Goal: Task Accomplishment & Management: Complete application form

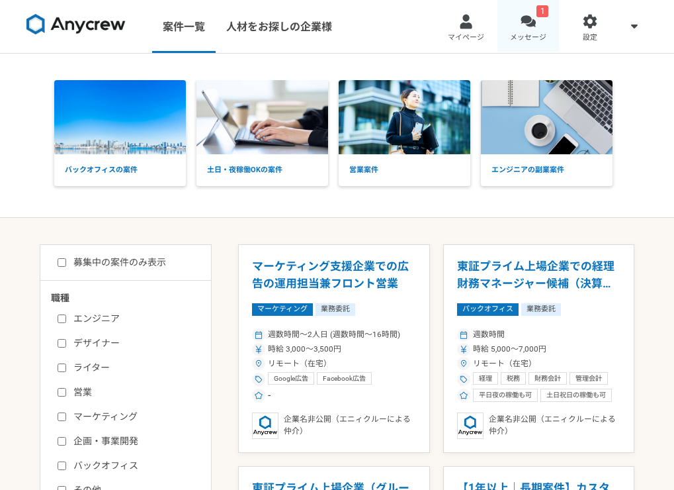
click at [519, 24] on link "1 メッセージ" at bounding box center [529, 26] width 62 height 53
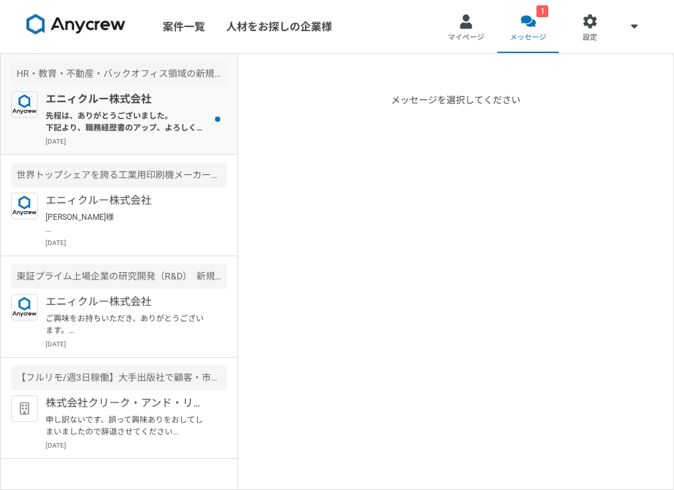
click at [112, 128] on p "先程は、ありがとうございました。 下記より、職務経歴書のアップ、よろしくお願いいたします。 [URL][DOMAIN_NAME]" at bounding box center [127, 122] width 163 height 24
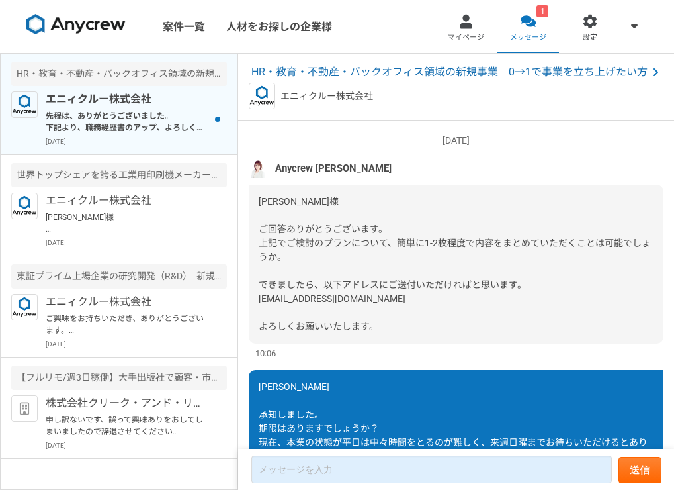
scroll to position [1460, 0]
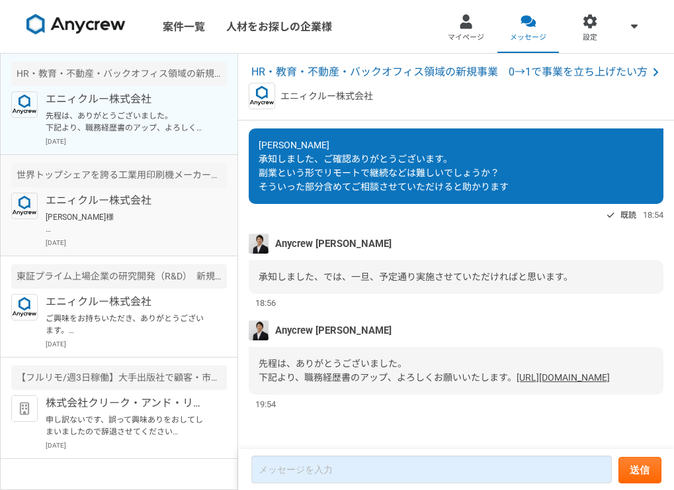
click at [155, 216] on p "[PERSON_NAME]様 ご返信、ありがとうございます。 それでは、また別案件等でご相談させていただければと思いますので、よろしくお願いいたします。" at bounding box center [127, 223] width 163 height 24
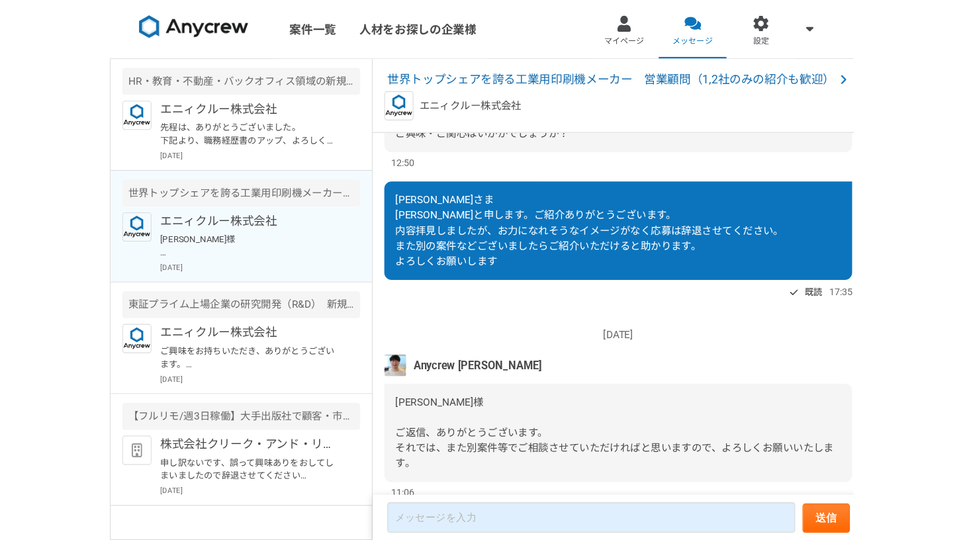
scroll to position [303, 0]
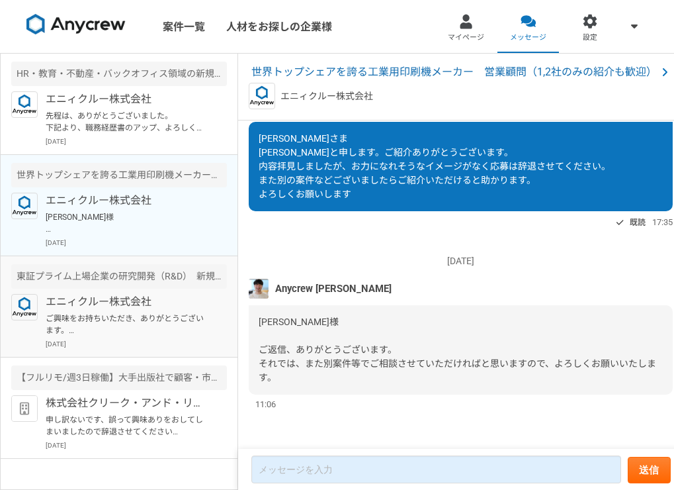
click at [121, 322] on p "ご興味をお持ちいただき、ありがとうございます。 本件の必須要件・歓迎要件につきましては、いかがでしょうか？" at bounding box center [127, 324] width 163 height 24
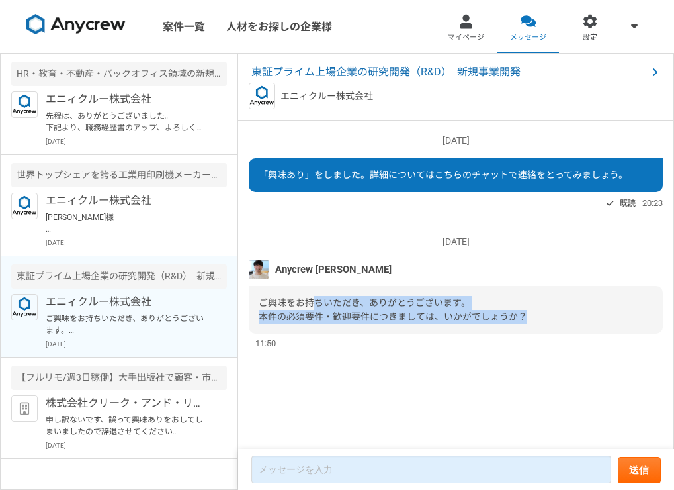
drag, startPoint x: 318, startPoint y: 303, endPoint x: 381, endPoint y: 324, distance: 66.7
click at [381, 324] on div "ご興味をお持ちいただき、ありがとうございます。 本件の必須要件・歓迎要件につきましては、いかがでしょうか？" at bounding box center [456, 310] width 414 height 48
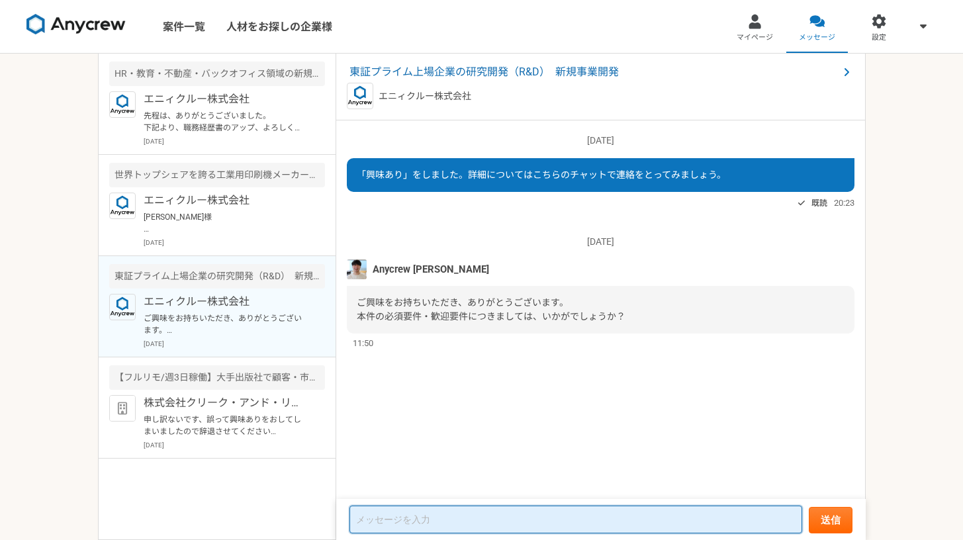
click at [404, 489] on textarea at bounding box center [575, 519] width 453 height 28
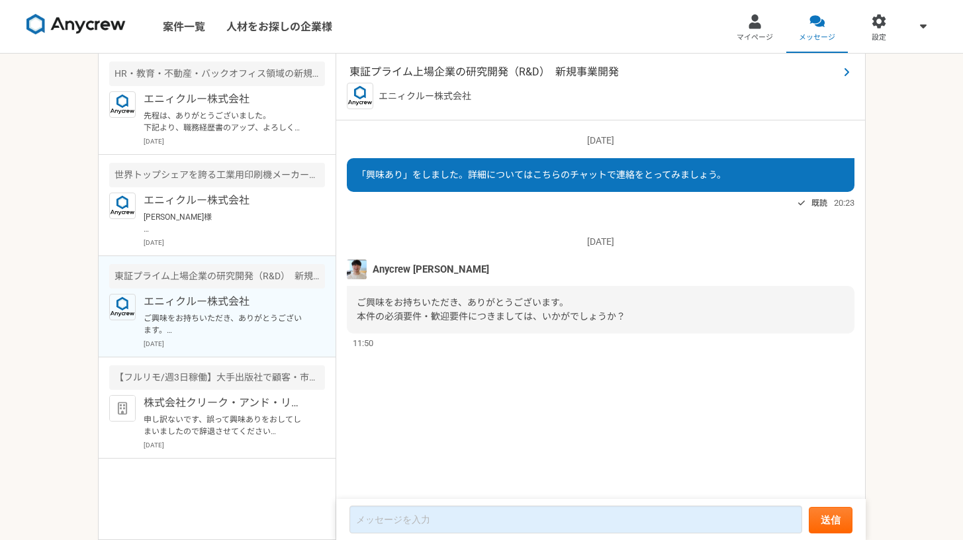
click at [410, 77] on span "東証プライム上場企業の研究開発（R&D）　新規事業開発" at bounding box center [593, 72] width 489 height 16
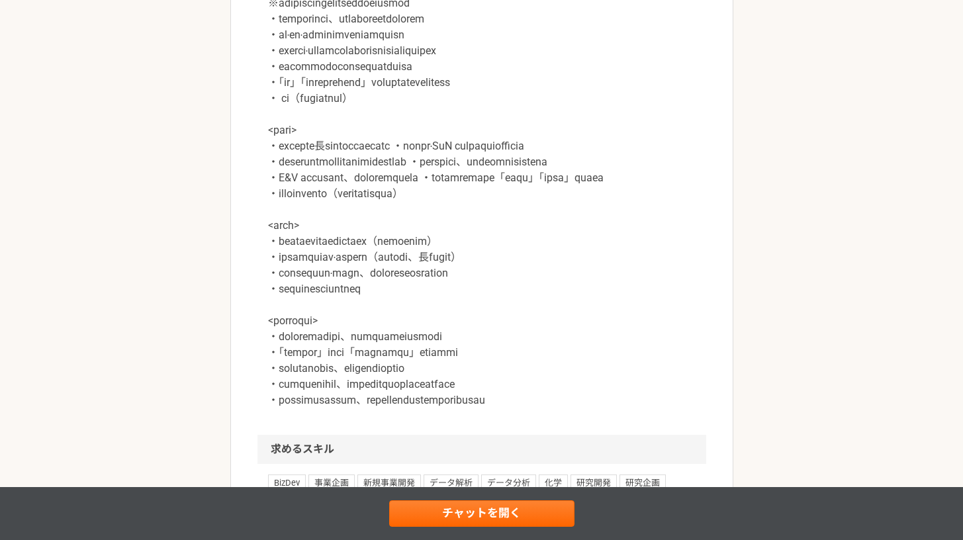
scroll to position [1236, 0]
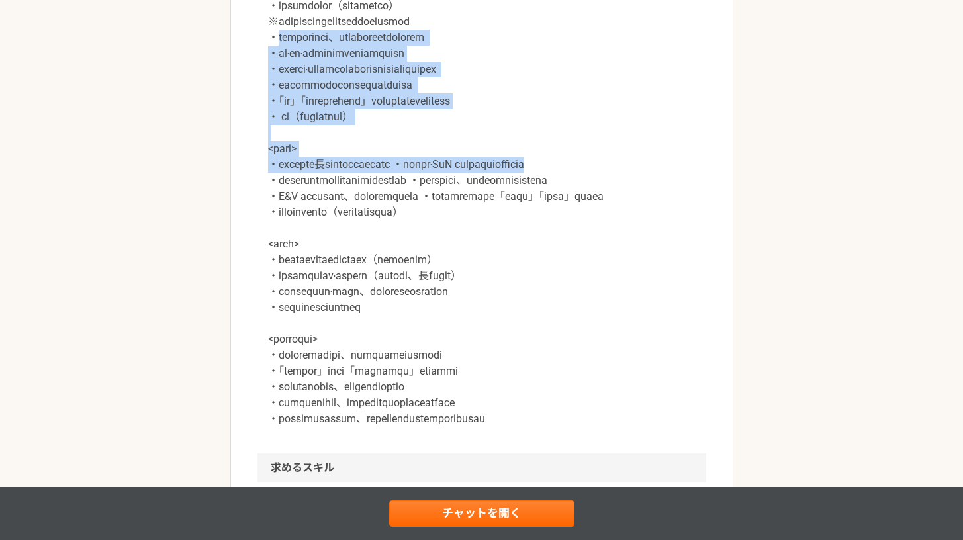
drag, startPoint x: 283, startPoint y: 86, endPoint x: 482, endPoint y: 277, distance: 275.6
click at [455, 244] on p at bounding box center [481, 204] width 427 height 445
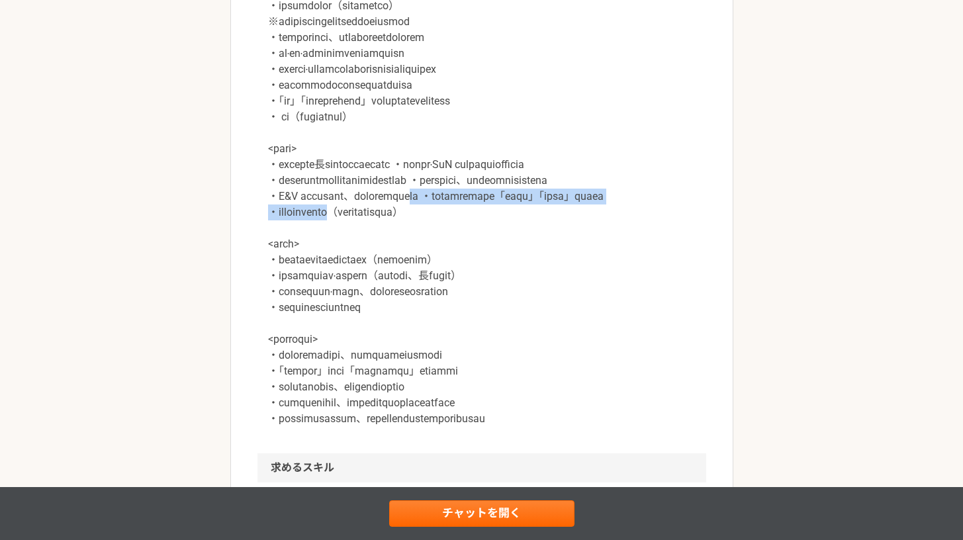
drag, startPoint x: 499, startPoint y: 279, endPoint x: 398, endPoint y: 311, distance: 106.1
click at [398, 311] on p at bounding box center [481, 204] width 427 height 445
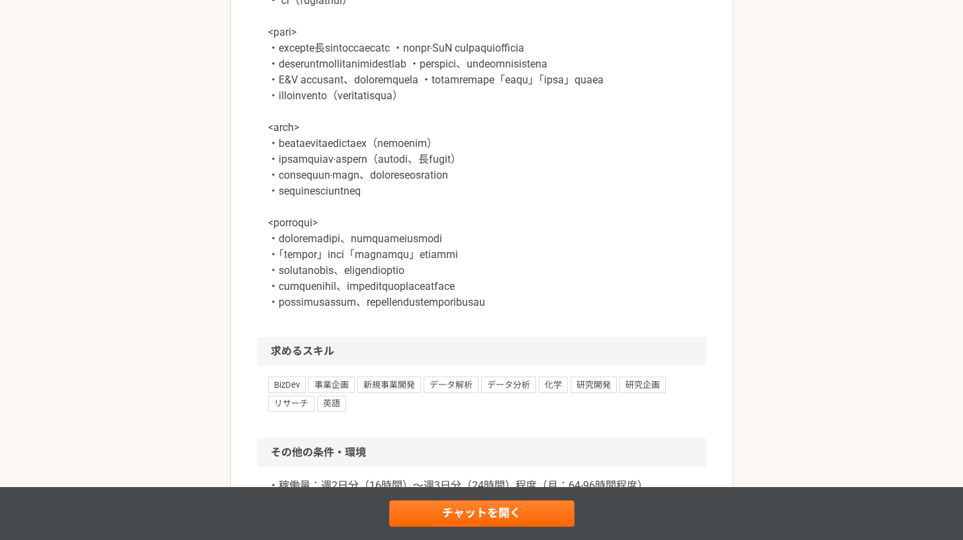
scroll to position [1262, 0]
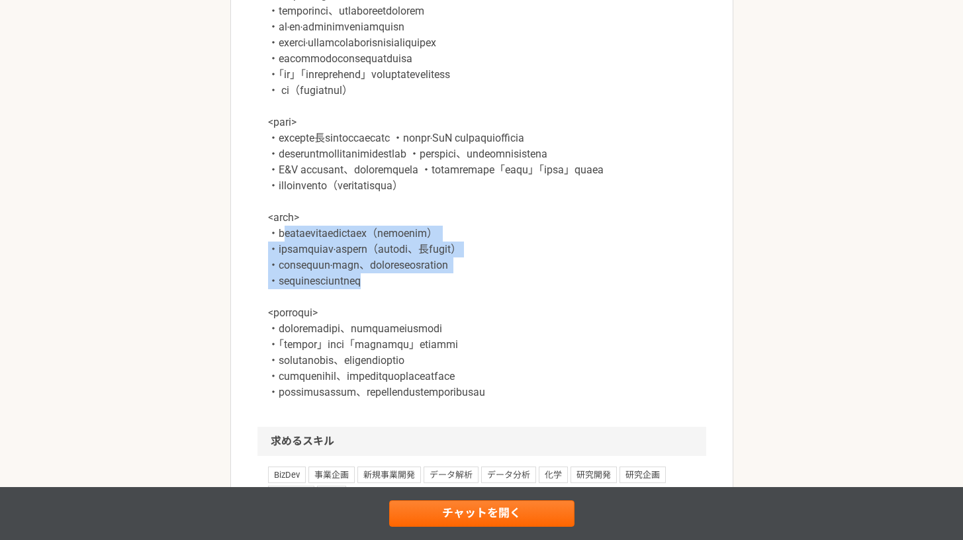
drag, startPoint x: 291, startPoint y: 329, endPoint x: 443, endPoint y: 371, distance: 158.0
click at [443, 371] on p at bounding box center [481, 178] width 427 height 445
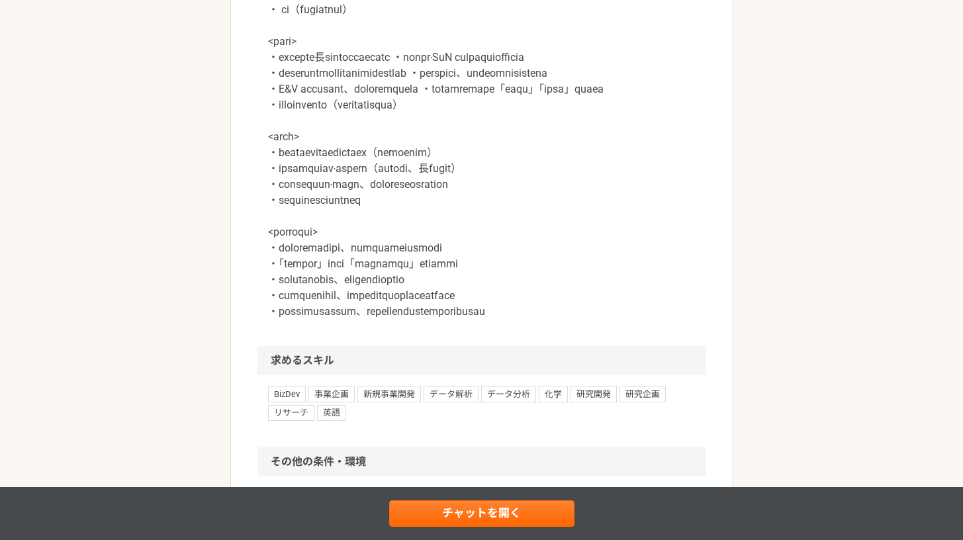
scroll to position [1418, 0]
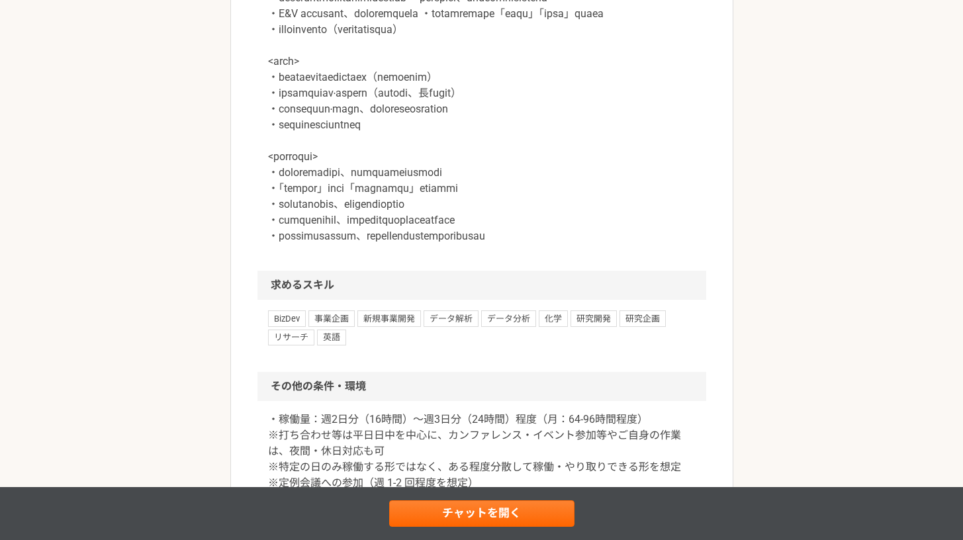
click at [273, 244] on p at bounding box center [481, 22] width 427 height 445
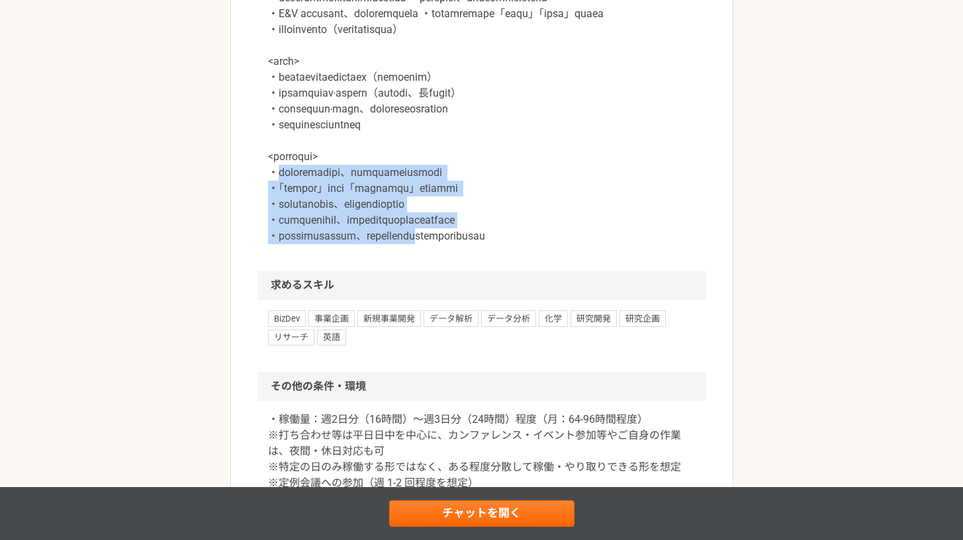
drag, startPoint x: 359, startPoint y: 274, endPoint x: 536, endPoint y: 336, distance: 187.9
click at [536, 244] on p at bounding box center [481, 22] width 427 height 445
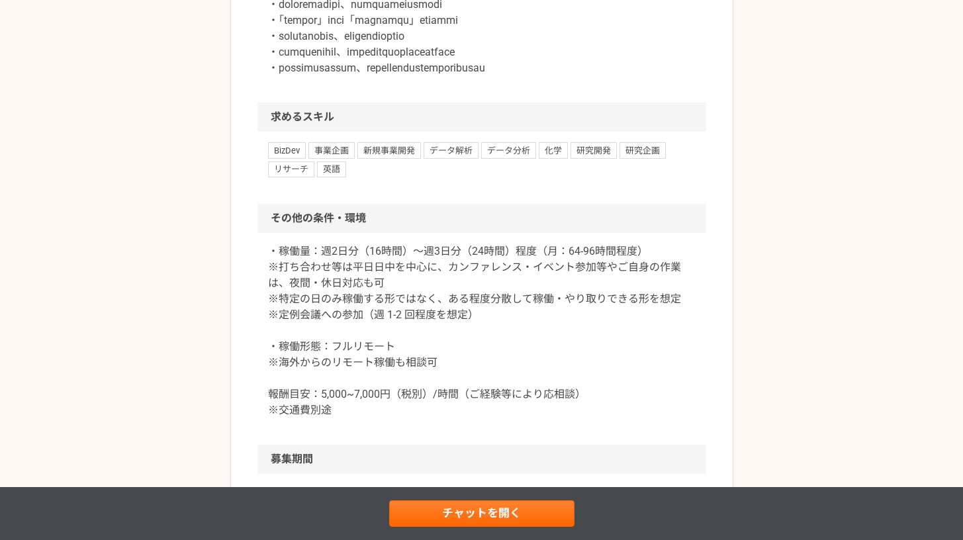
scroll to position [1664, 0]
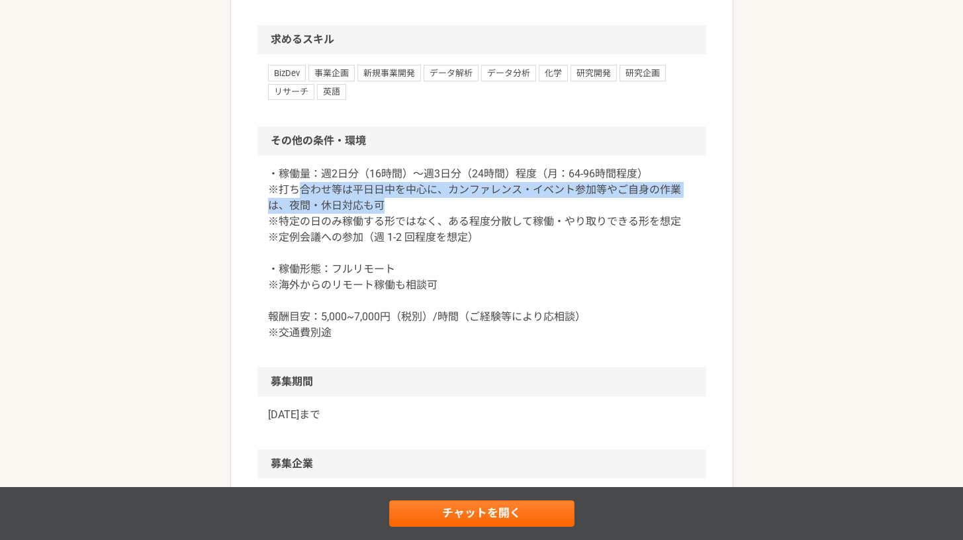
drag, startPoint x: 302, startPoint y: 285, endPoint x: 400, endPoint y: 295, distance: 98.4
click at [400, 295] on p "・稼働量：週2日分（16時間）〜週3日分（24時間）程度（月：64-96時間程度） ※打ち合わせ等は平日日中を中心に、カンファレンス・イベント参加等やご自身の…" at bounding box center [481, 253] width 427 height 175
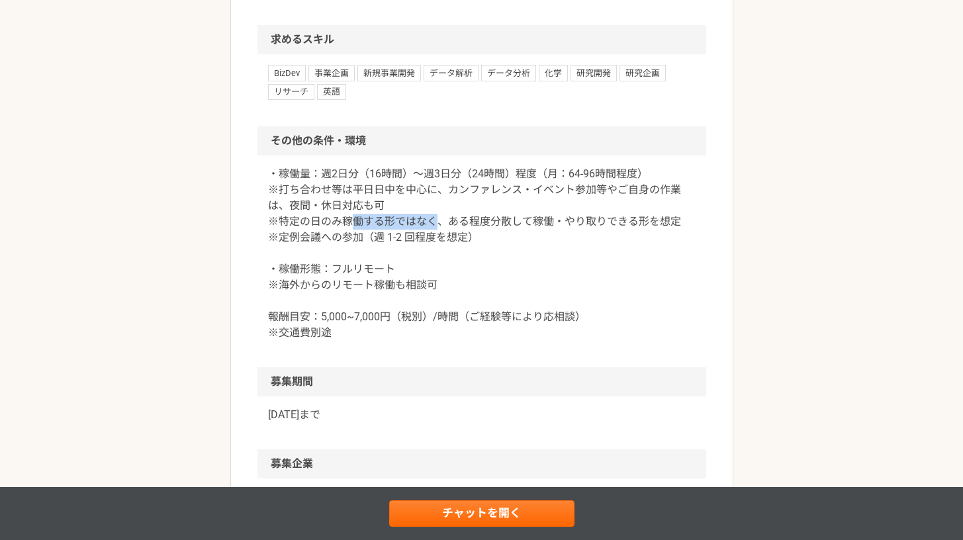
drag, startPoint x: 347, startPoint y: 310, endPoint x: 434, endPoint y: 320, distance: 87.2
click at [434, 320] on p "・稼働量：週2日分（16時間）〜週3日分（24時間）程度（月：64-96時間程度） ※打ち合わせ等は平日日中を中心に、カンファレンス・イベント参加等やご自身の…" at bounding box center [481, 253] width 427 height 175
drag, startPoint x: 284, startPoint y: 329, endPoint x: 401, endPoint y: 336, distance: 116.6
click at [401, 336] on p "・稼働量：週2日分（16時間）〜週3日分（24時間）程度（月：64-96時間程度） ※打ち合わせ等は平日日中を中心に、カンファレンス・イベント参加等やご自身の…" at bounding box center [481, 253] width 427 height 175
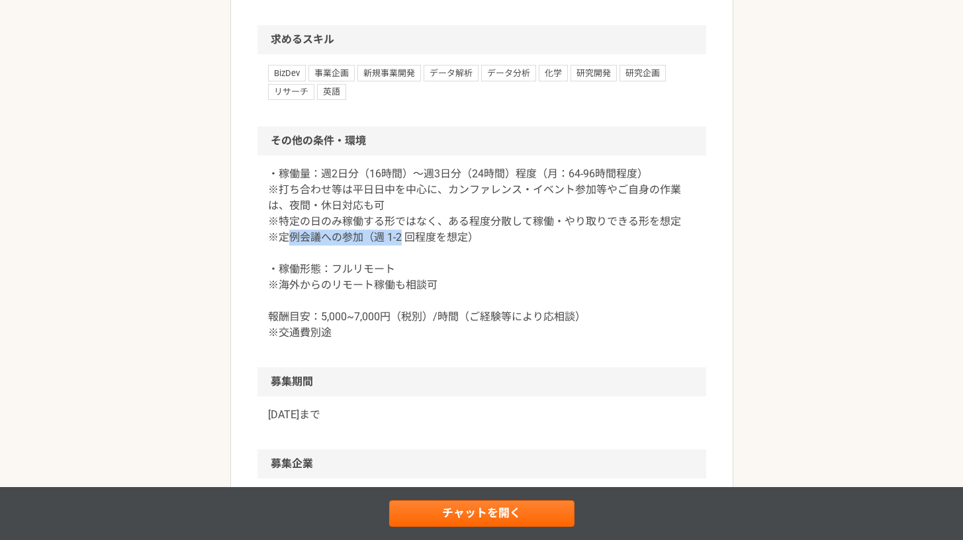
click at [401, 336] on p "・稼働量：週2日分（16時間）〜週3日分（24時間）程度（月：64-96時間程度） ※打ち合わせ等は平日日中を中心に、カンファレンス・イベント参加等やご自身の…" at bounding box center [481, 253] width 427 height 175
drag, startPoint x: 337, startPoint y: 337, endPoint x: 423, endPoint y: 337, distance: 86.0
click at [423, 337] on p "・稼働量：週2日分（16時間）〜週3日分（24時間）程度（月：64-96時間程度） ※打ち合わせ等は平日日中を中心に、カンファレンス・イベント参加等やご自身の…" at bounding box center [481, 253] width 427 height 175
drag, startPoint x: 354, startPoint y: 331, endPoint x: 414, endPoint y: 333, distance: 59.6
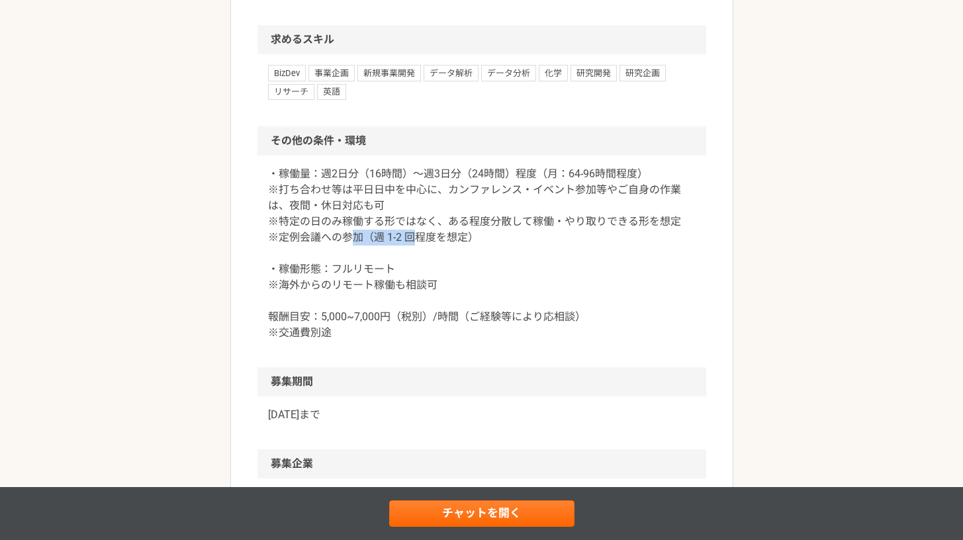
click at [414, 333] on p "・稼働量：週2日分（16時間）〜週3日分（24時間）程度（月：64-96時間程度） ※打ち合わせ等は平日日中を中心に、カンファレンス・イベント参加等やご自身の…" at bounding box center [481, 253] width 427 height 175
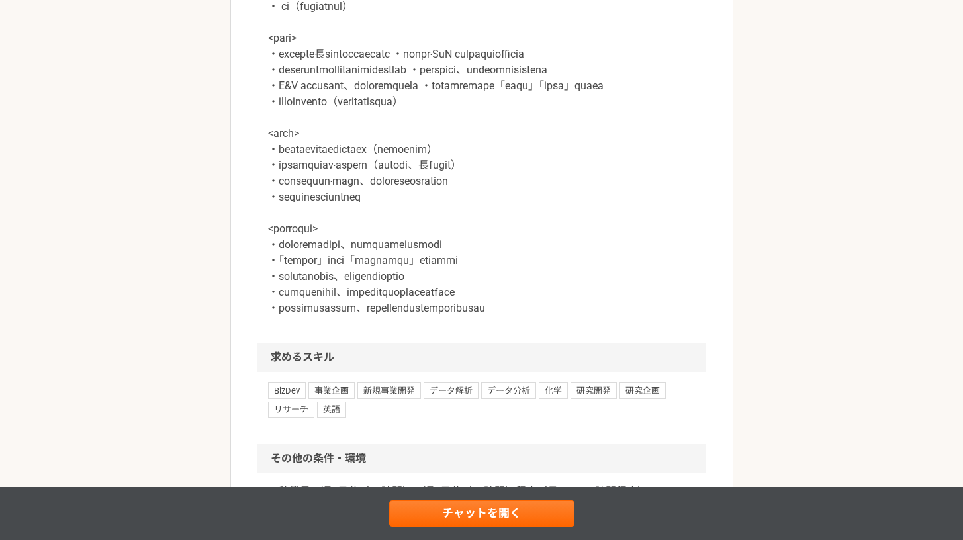
scroll to position [1105, 0]
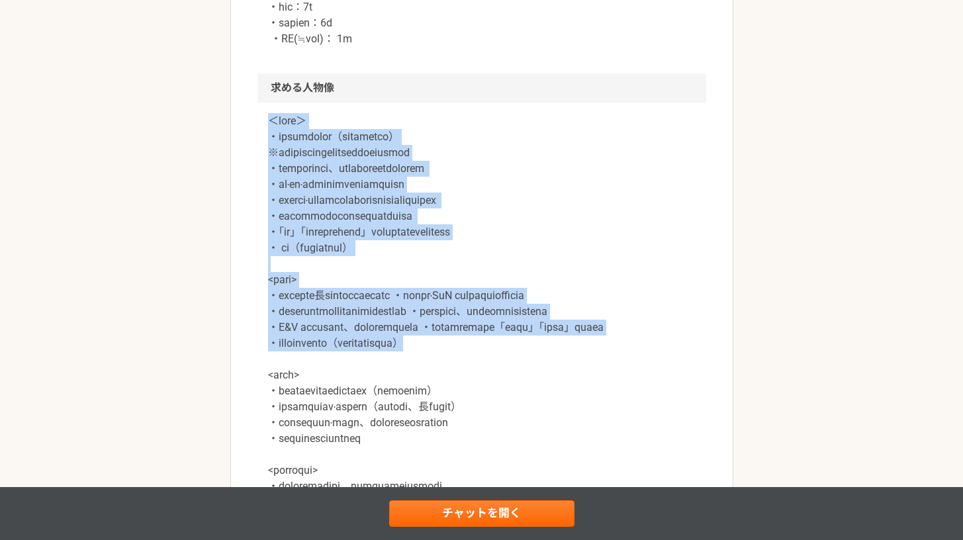
drag, startPoint x: 267, startPoint y: 171, endPoint x: 570, endPoint y: 437, distance: 404.1
click at [570, 437] on div at bounding box center [481, 344] width 449 height 482
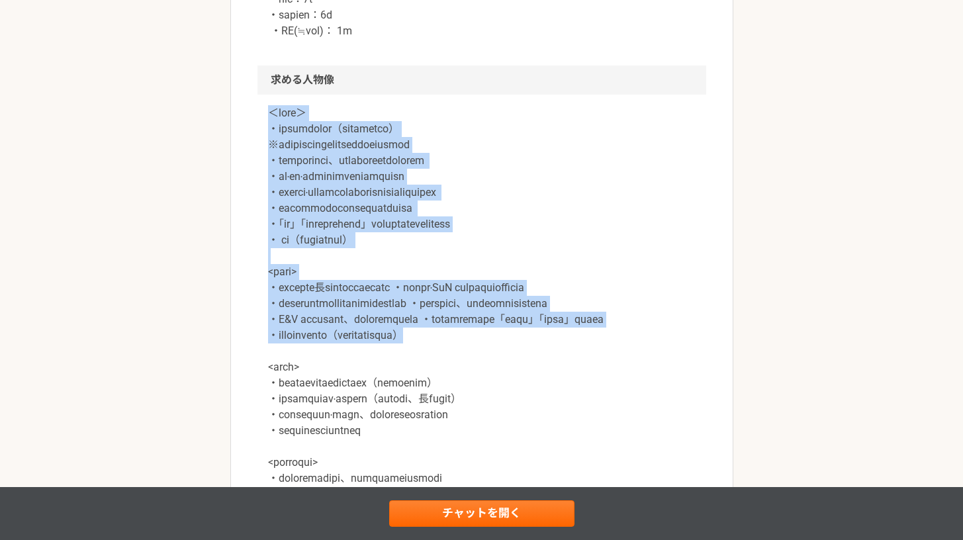
scroll to position [1280, 0]
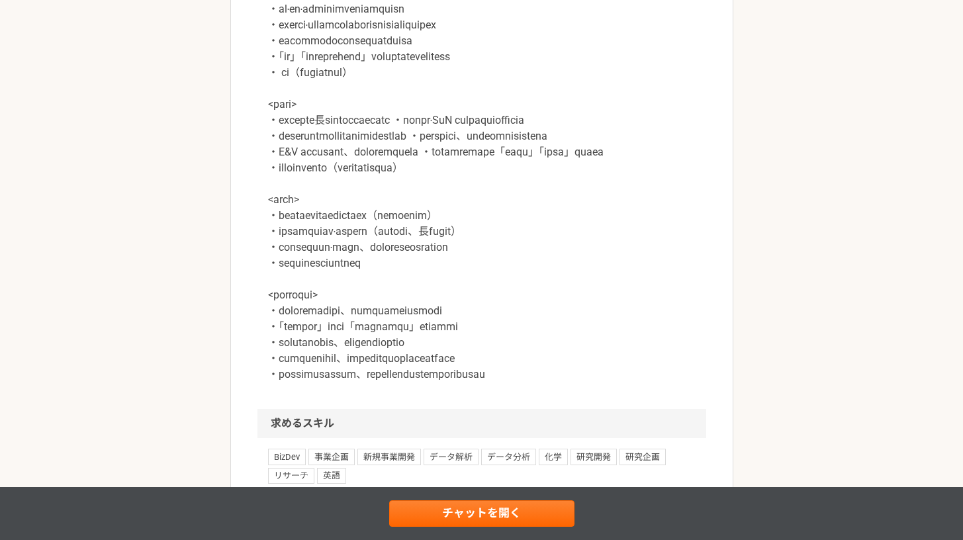
drag, startPoint x: 514, startPoint y: 353, endPoint x: 475, endPoint y: 355, distance: 39.1
click at [475, 349] on p at bounding box center [481, 160] width 427 height 445
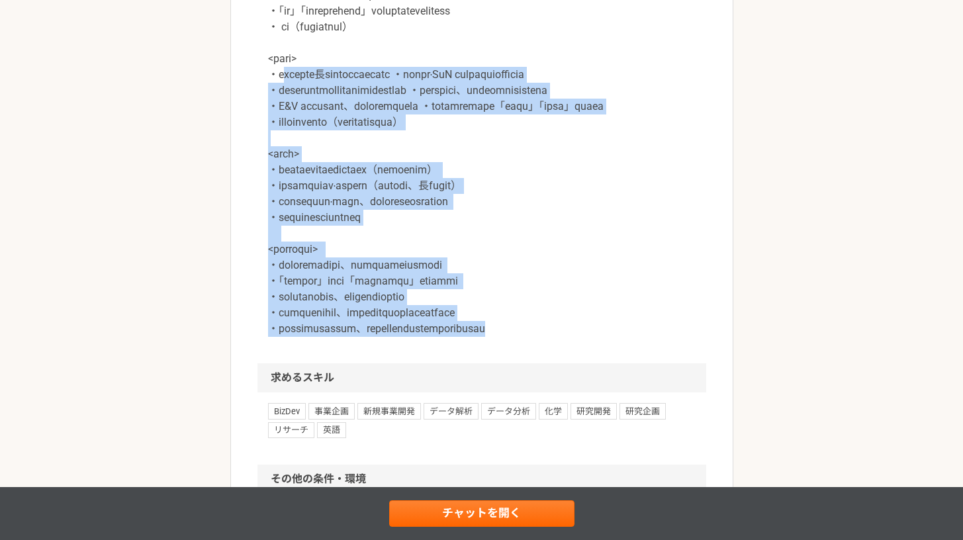
scroll to position [971, 0]
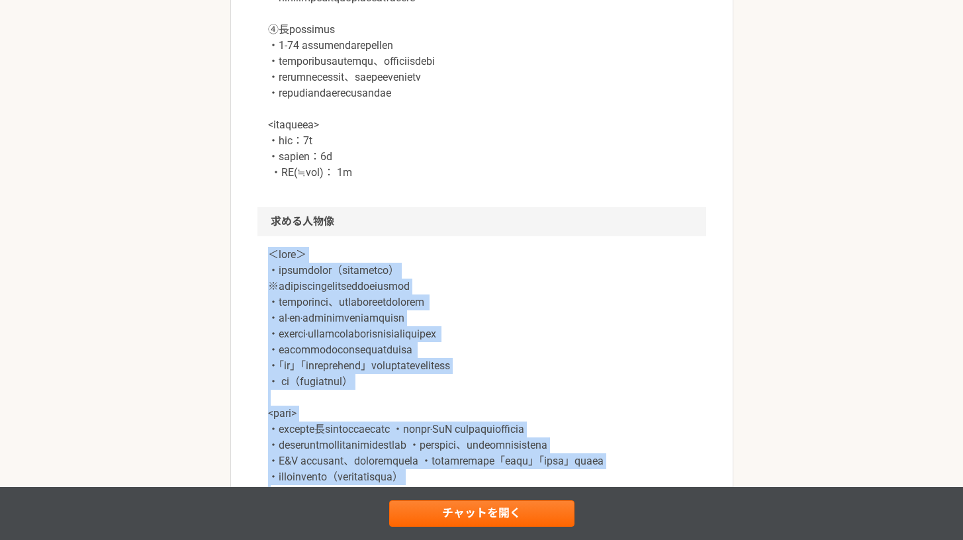
drag, startPoint x: 675, startPoint y: 427, endPoint x: 261, endPoint y: 301, distance: 433.0
click at [261, 301] on div at bounding box center [481, 477] width 449 height 482
copy p "＜lore＞ ・ipsumdolor（sitametco） ※adipiscingelitseddoeiusmod ・temporinci、utlaboree…"
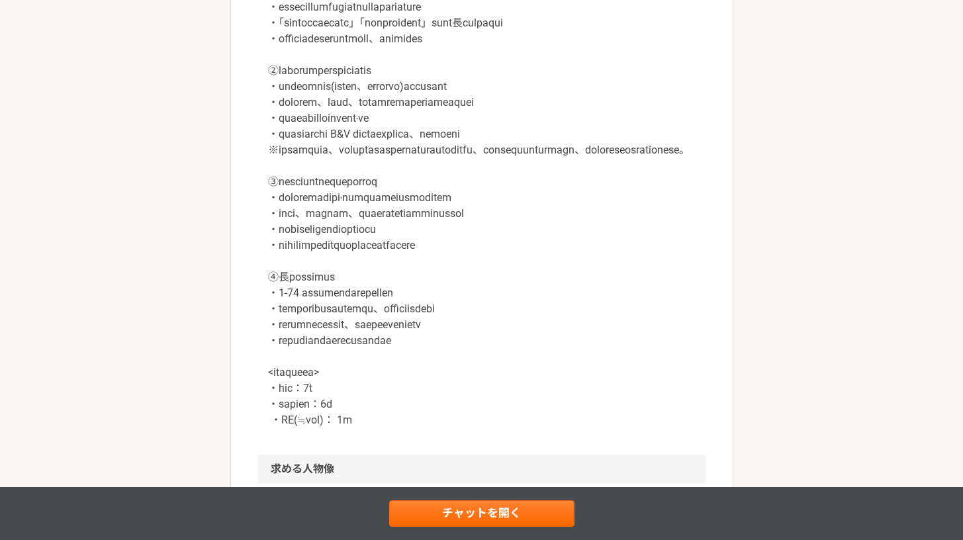
scroll to position [1454, 0]
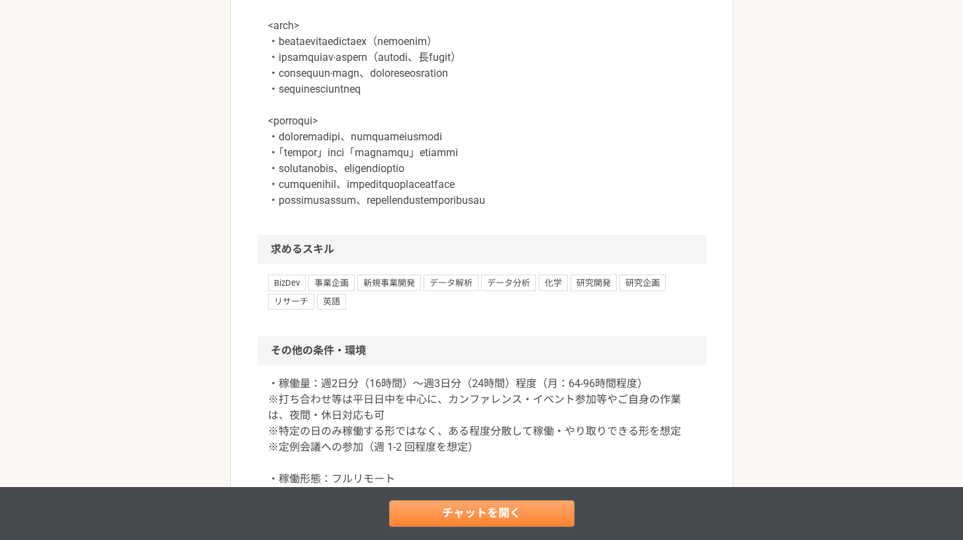
click at [488, 489] on link "チャットを開く" at bounding box center [481, 513] width 185 height 26
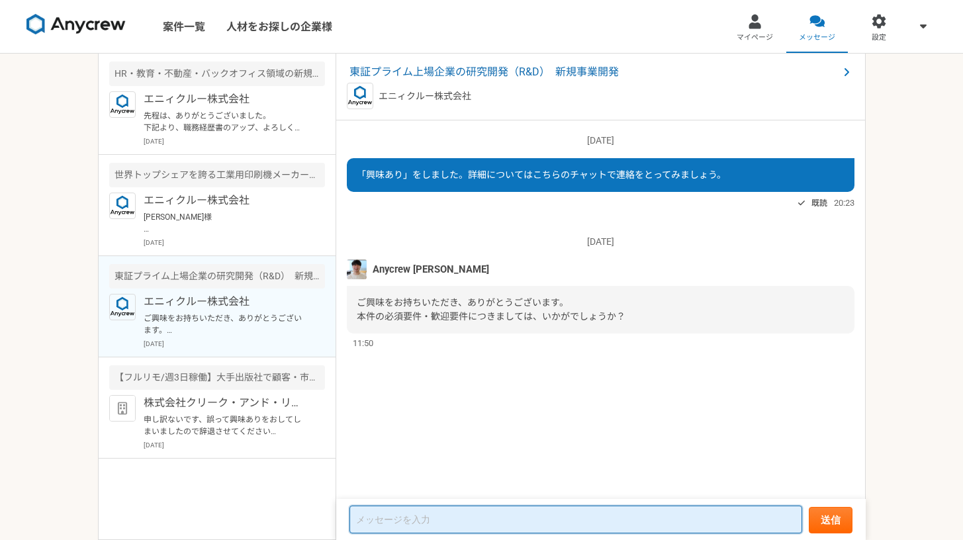
click at [466, 489] on textarea at bounding box center [575, 519] width 453 height 28
type textarea "A"
type textarea "き"
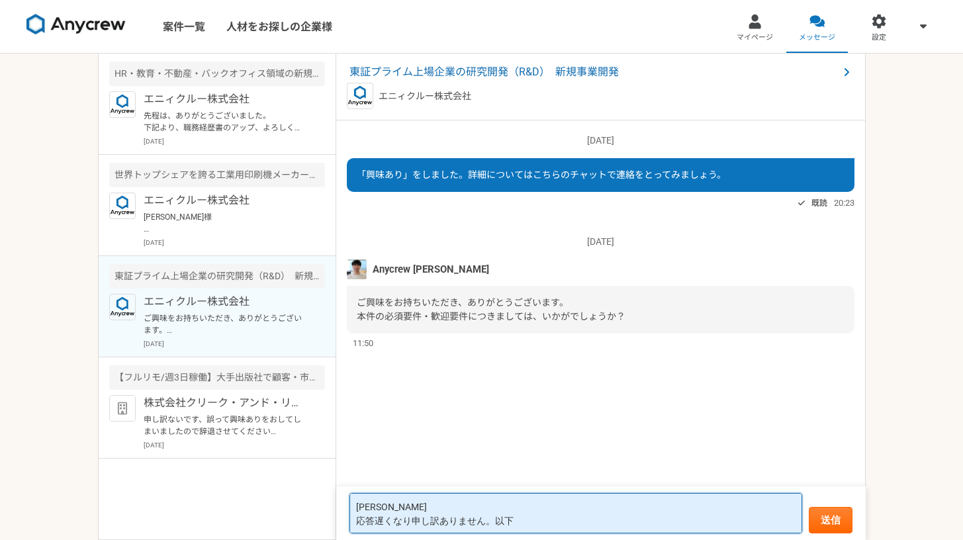
click at [534, 489] on textarea "[PERSON_NAME] 応答遅くなり申し訳ありません。以下" at bounding box center [575, 513] width 453 height 40
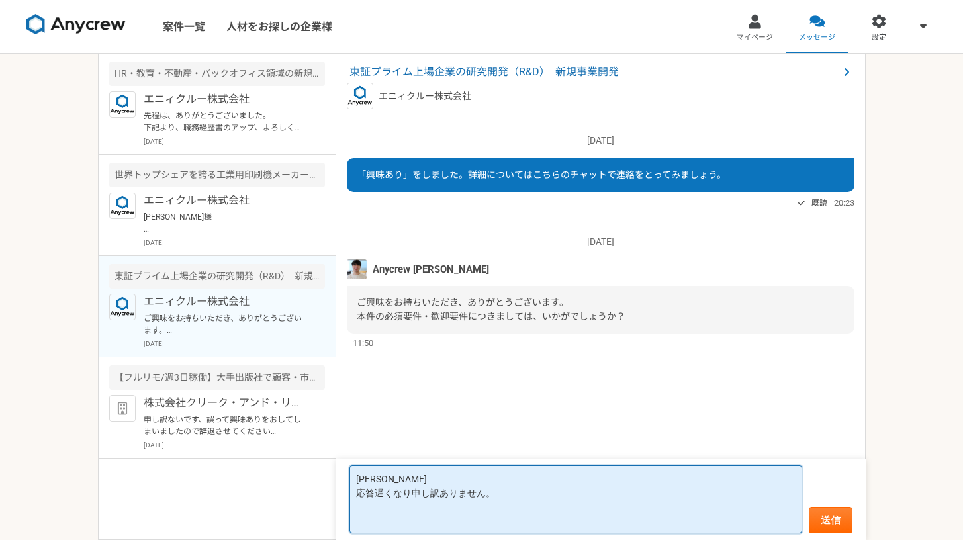
paste textarea "lorem ipsu（dolorsi・ametco）adipi、elit・SEddoeiusmodt・incididuntu。 la×etdolo MAgna…"
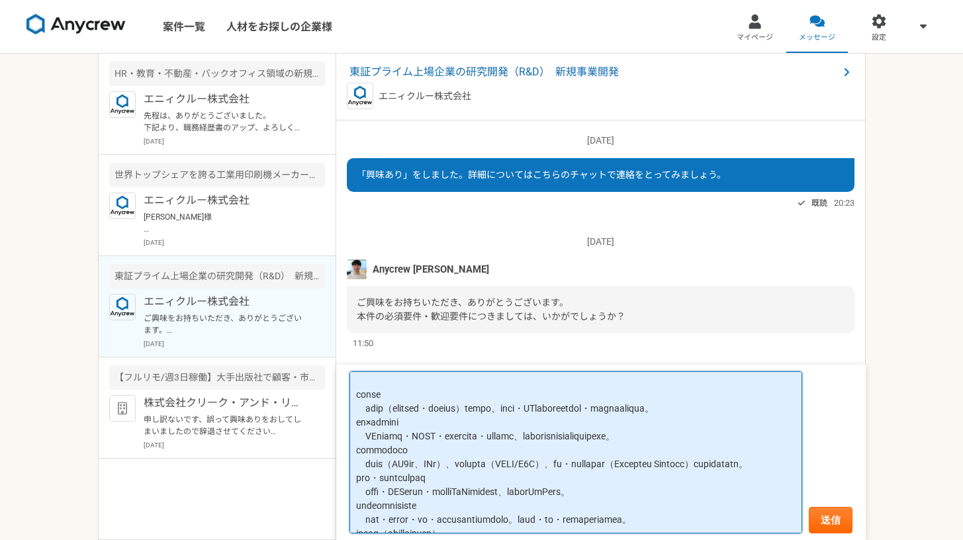
scroll to position [7, 0]
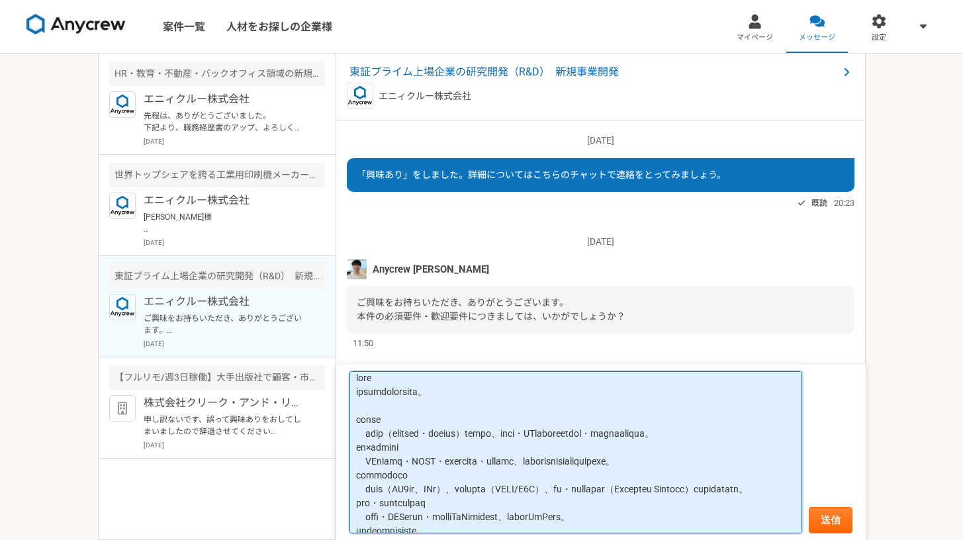
click at [393, 410] on textarea at bounding box center [575, 452] width 453 height 162
click at [468, 476] on textarea at bounding box center [575, 452] width 453 height 162
click at [478, 461] on textarea at bounding box center [575, 452] width 453 height 162
drag, startPoint x: 357, startPoint y: 480, endPoint x: 457, endPoint y: 471, distance: 100.3
click at [360, 479] on textarea at bounding box center [575, 452] width 453 height 162
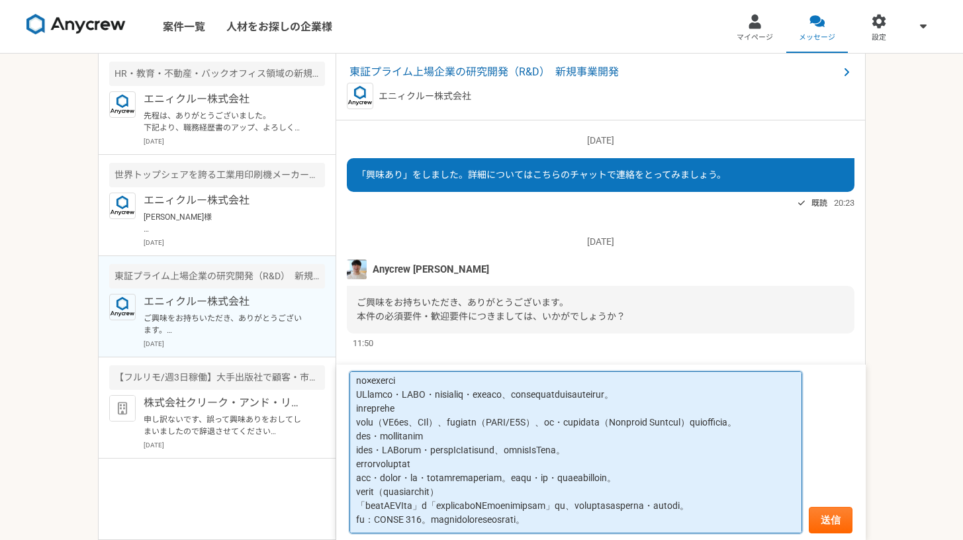
scroll to position [116, 0]
click at [421, 489] on textarea at bounding box center [575, 452] width 453 height 162
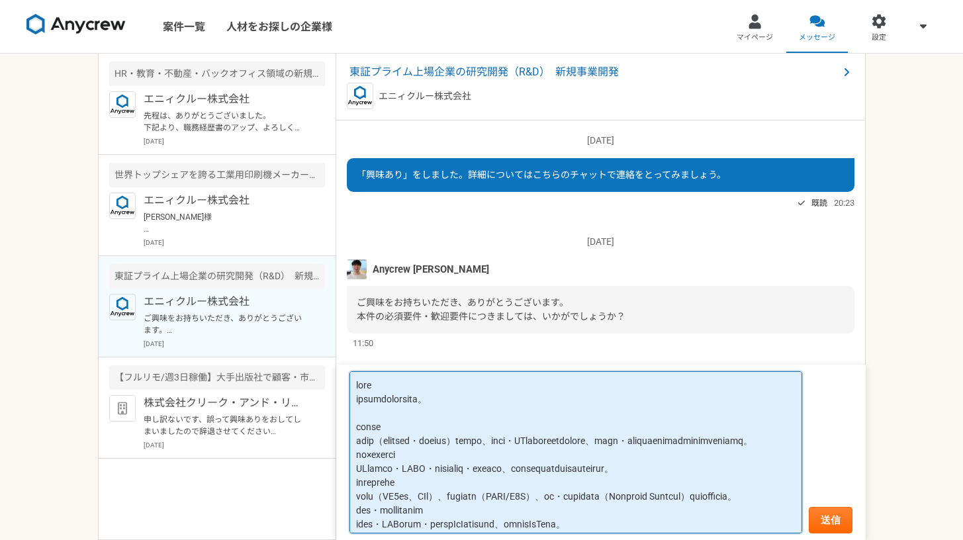
click at [462, 424] on textarea at bounding box center [575, 452] width 453 height 162
click at [440, 416] on textarea at bounding box center [575, 452] width 453 height 162
click at [419, 421] on textarea at bounding box center [575, 452] width 453 height 162
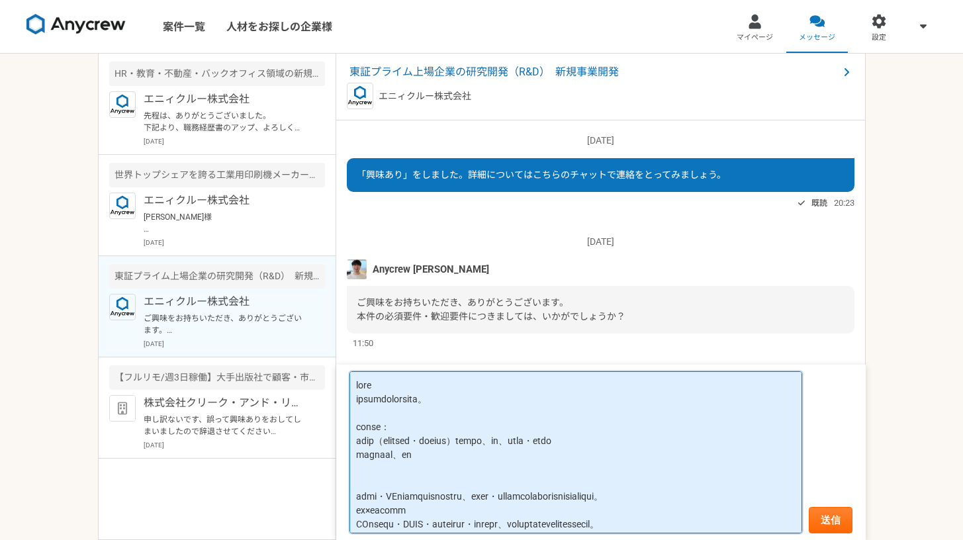
paste textarea "lorem ipsu（dolorsi・ametco）adipi、elit・SEddoeiusmodt・incididuntu。 la×etdolo MAgna…"
click at [492, 424] on textarea at bounding box center [575, 452] width 453 height 162
click at [488, 465] on textarea at bounding box center [575, 452] width 453 height 162
paste textarea "Stochastic simulations on a model of circadian rhythm generation"
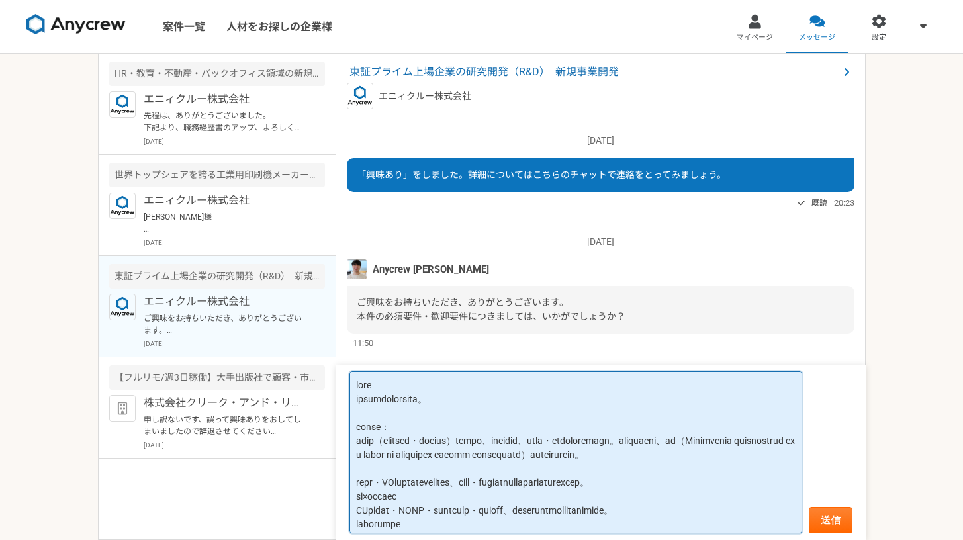
click at [425, 433] on textarea at bounding box center [575, 452] width 453 height 162
click at [420, 424] on textarea at bounding box center [575, 452] width 453 height 162
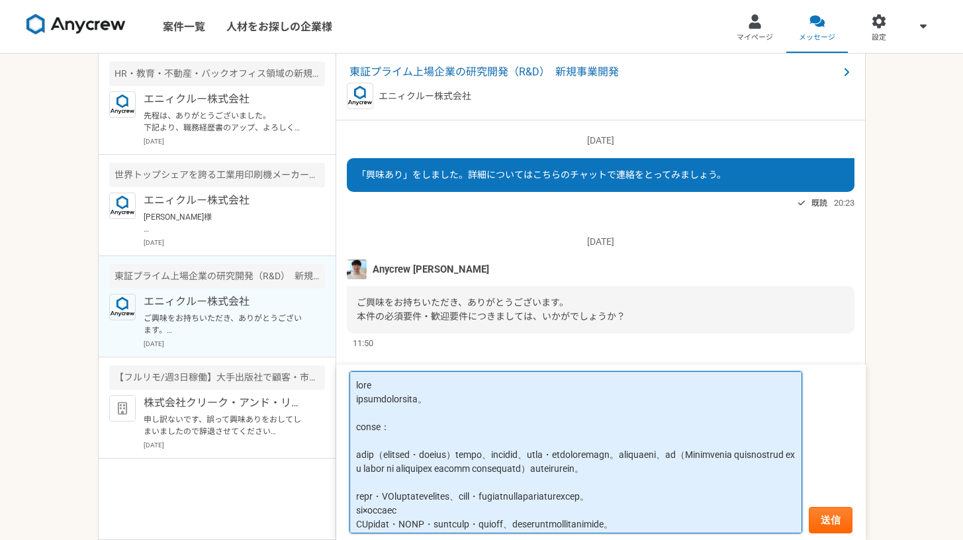
paste textarea "科学的素養を有する方（特定分野の制限なし） ※現組織には多様な理系バックグラウンドのメンバーが在籍 ・技術的な内容を理解し、その社会的意義を俯瞰的に捉える能力"
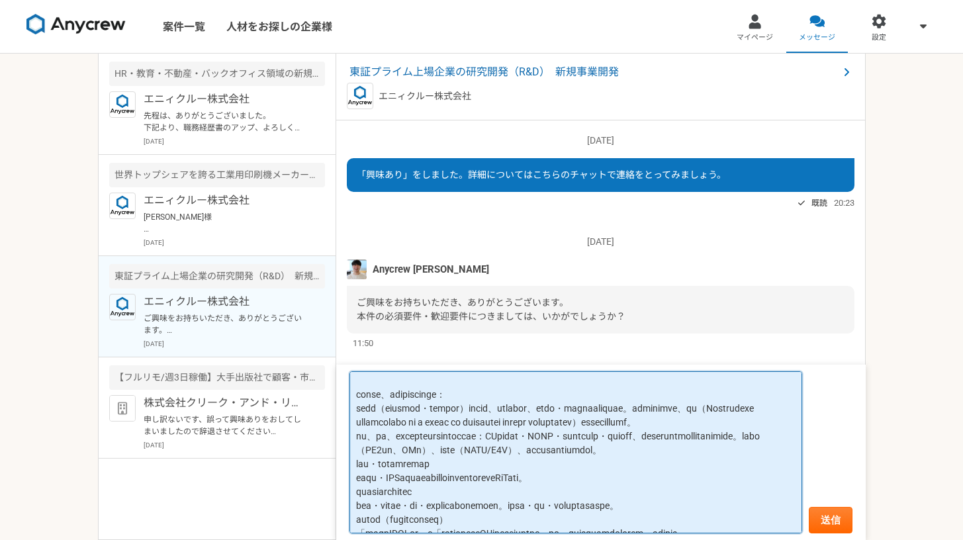
scroll to position [19, 0]
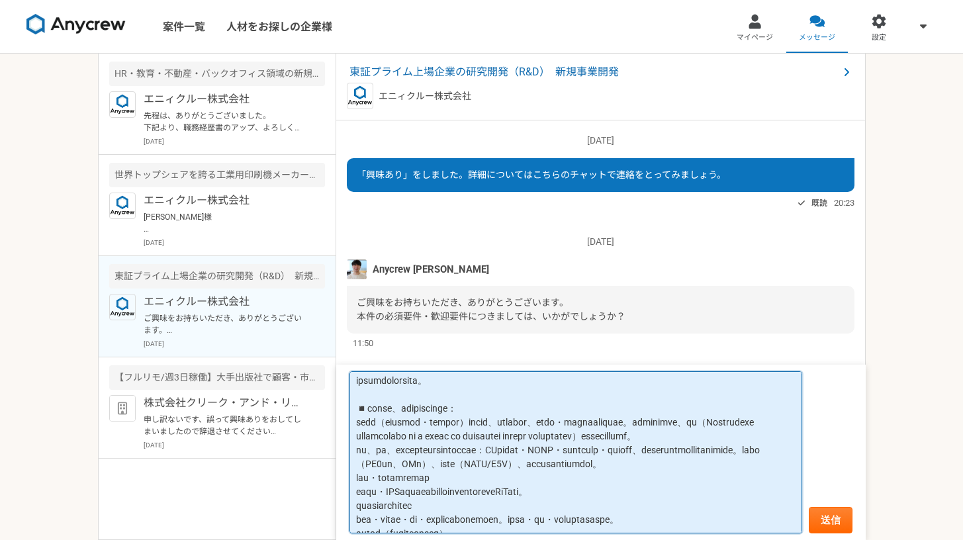
paste textarea "◾️"
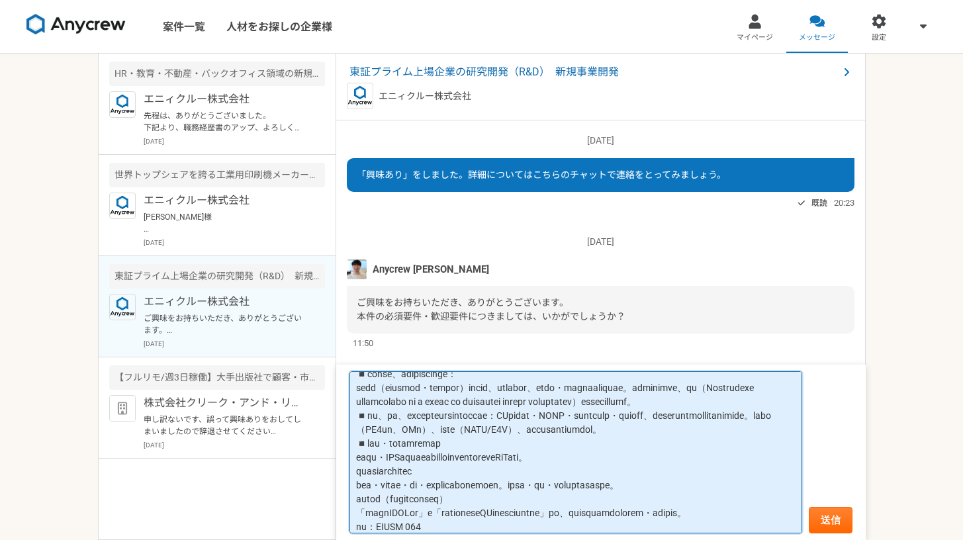
scroll to position [67, 0]
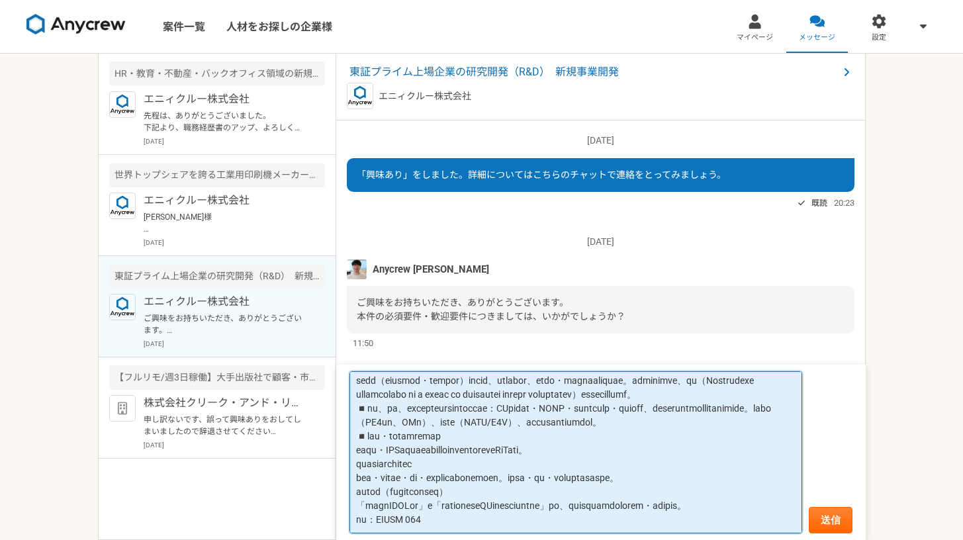
paste textarea "◾️"
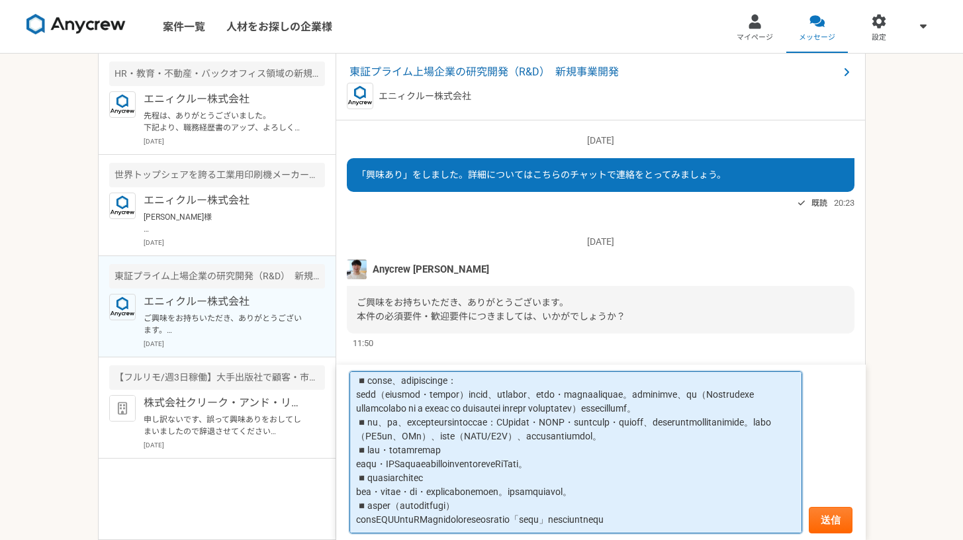
paste textarea "◾️"
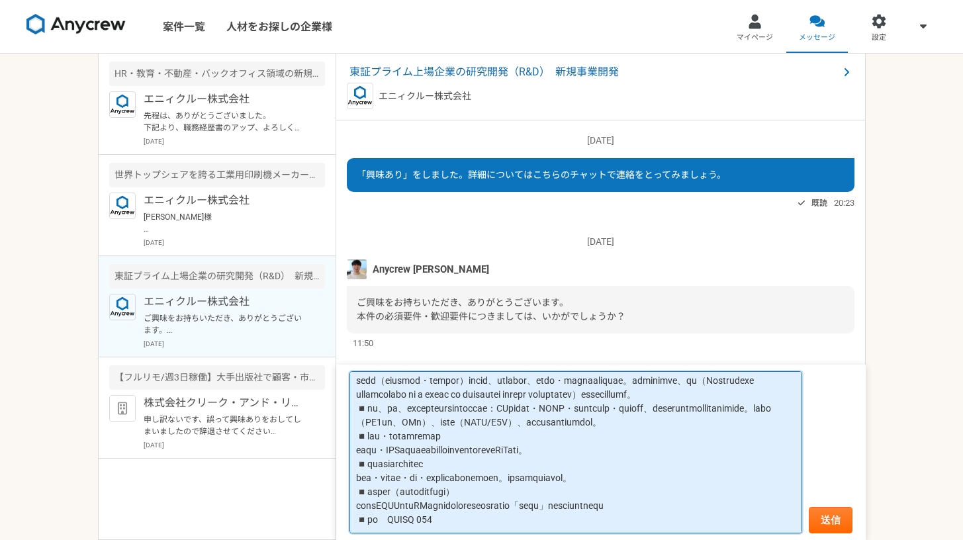
scroll to position [88, 0]
click at [674, 489] on textarea at bounding box center [575, 452] width 453 height 162
click at [674, 408] on textarea at bounding box center [575, 452] width 453 height 162
click at [551, 425] on textarea at bounding box center [575, 452] width 453 height 162
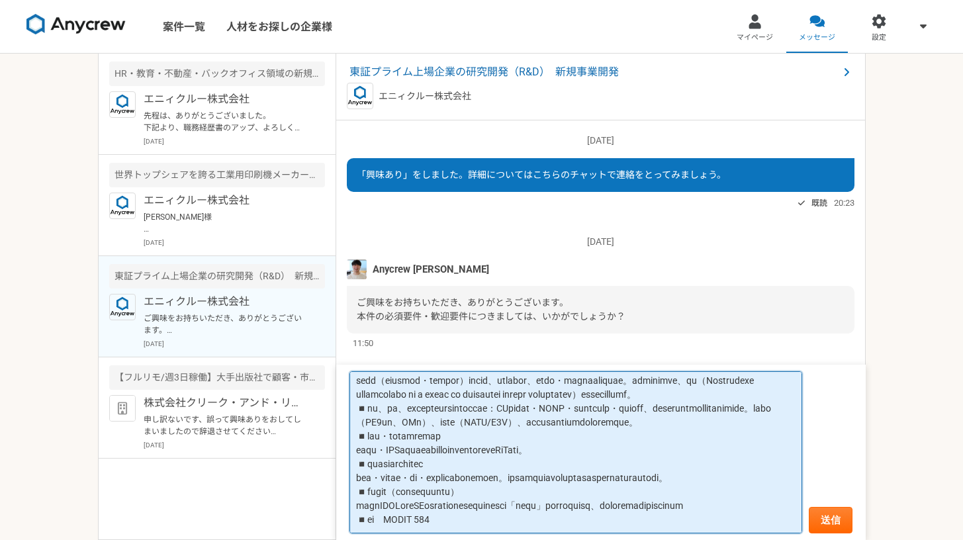
paste textarea "<歓迎要件> ・技術系企業での⻑期戦略立案や[PERSON_NAME]予測の経験 ・企業経営層‧CxO レベルとのネットワークを持つ方 ・業界カンファレンスや…"
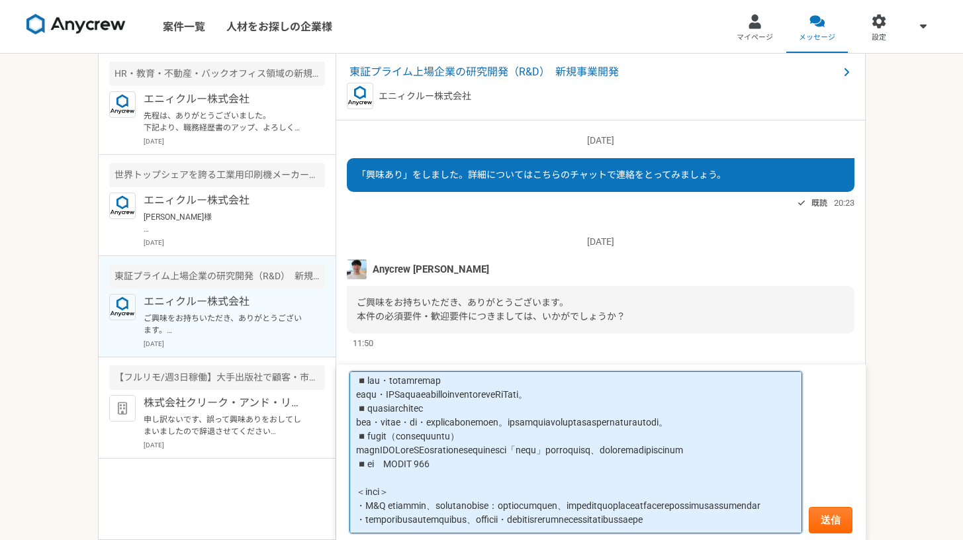
scroll to position [0, 0]
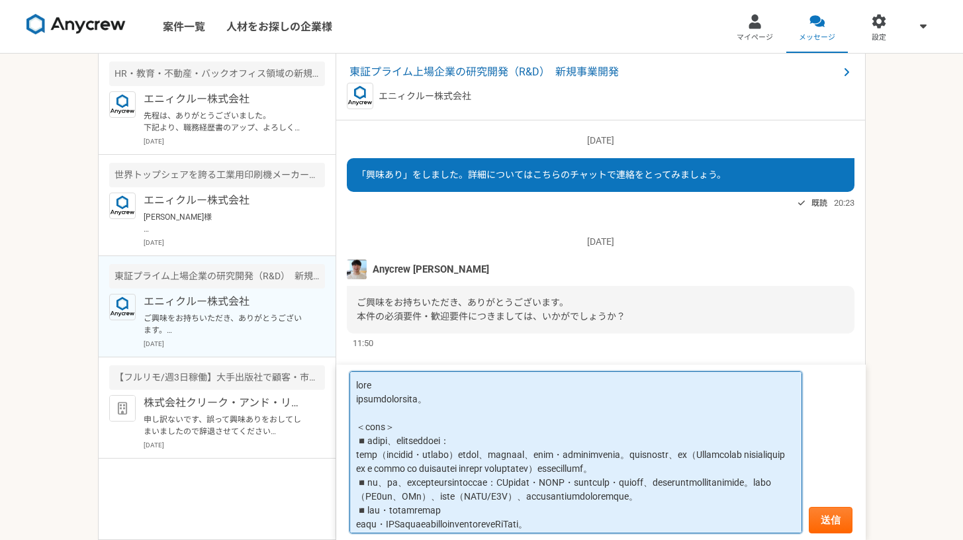
click at [519, 395] on textarea at bounding box center [575, 452] width 453 height 162
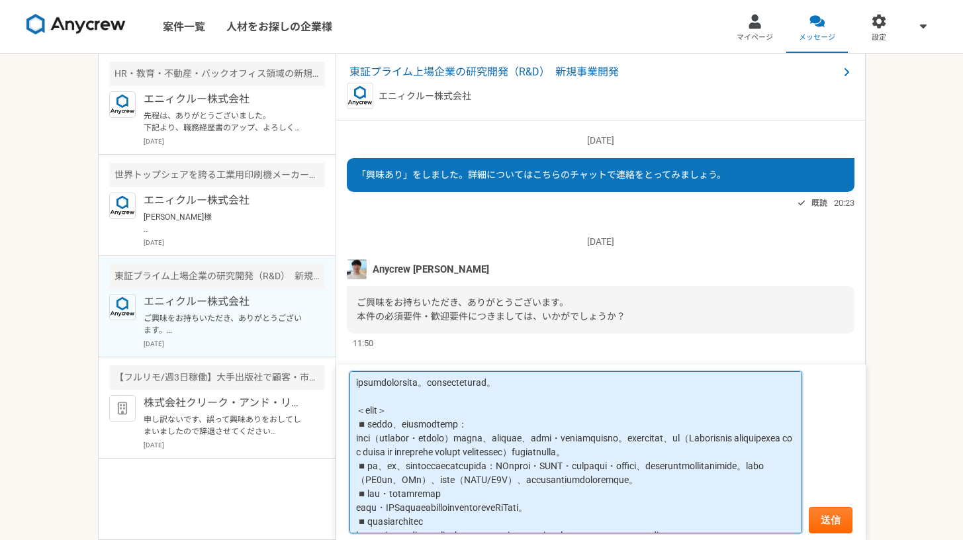
scroll to position [213, 0]
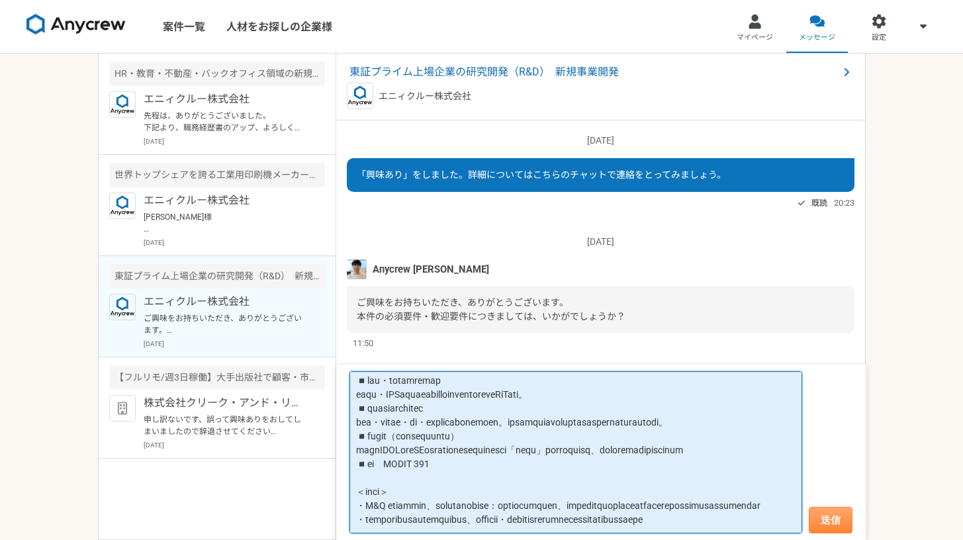
type textarea "lore ipsumdolorsita。consecteturad。 ＜elit＞ ◾️seddo、eiusmodtemp： inci（utlabor・etd…"
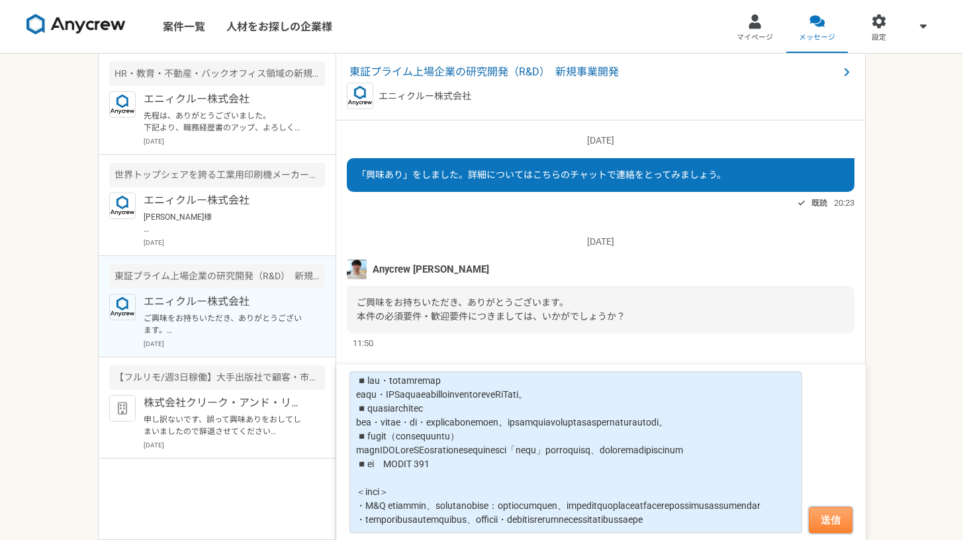
click at [674, 489] on button "送信" at bounding box center [830, 520] width 44 height 26
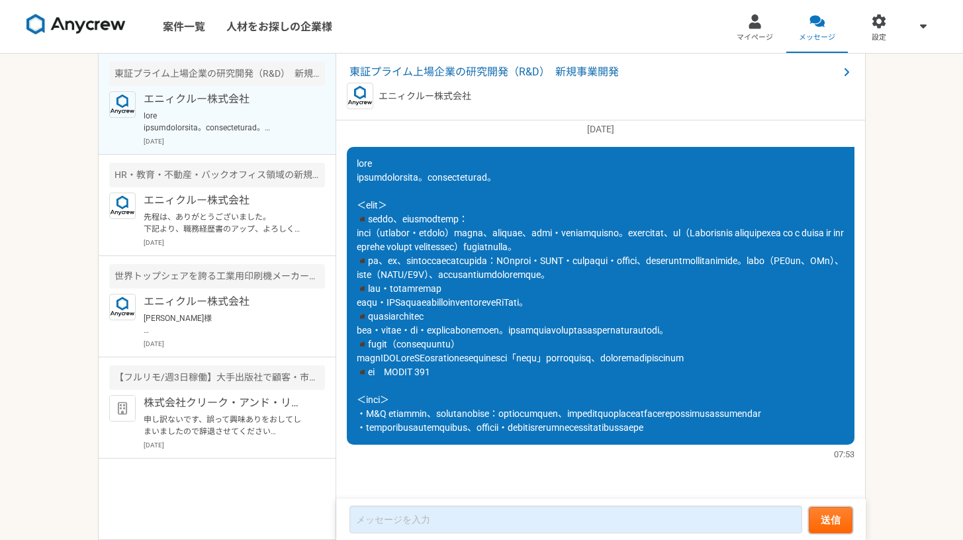
scroll to position [0, 0]
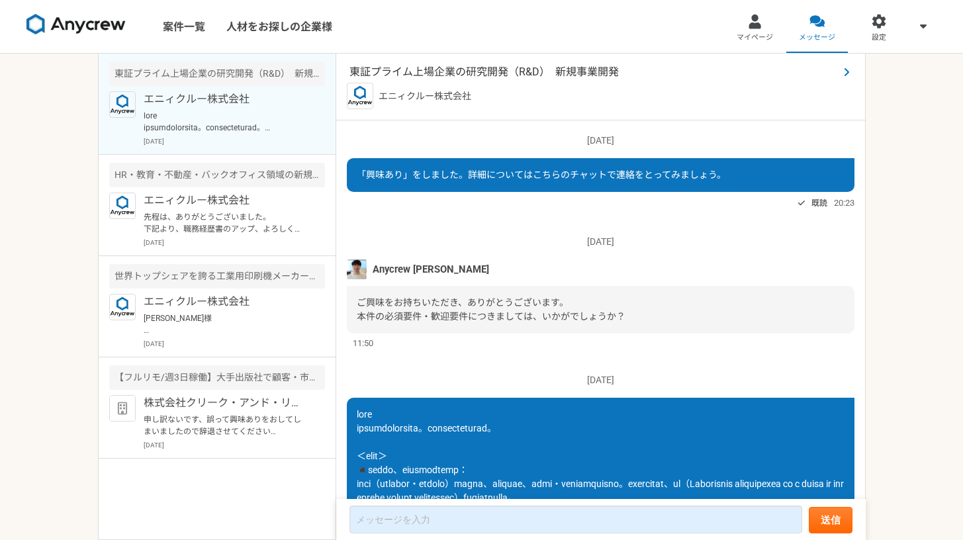
click at [371, 66] on span "東証プライム上場企業の研究開発（R&D）　新規事業開発" at bounding box center [593, 72] width 489 height 16
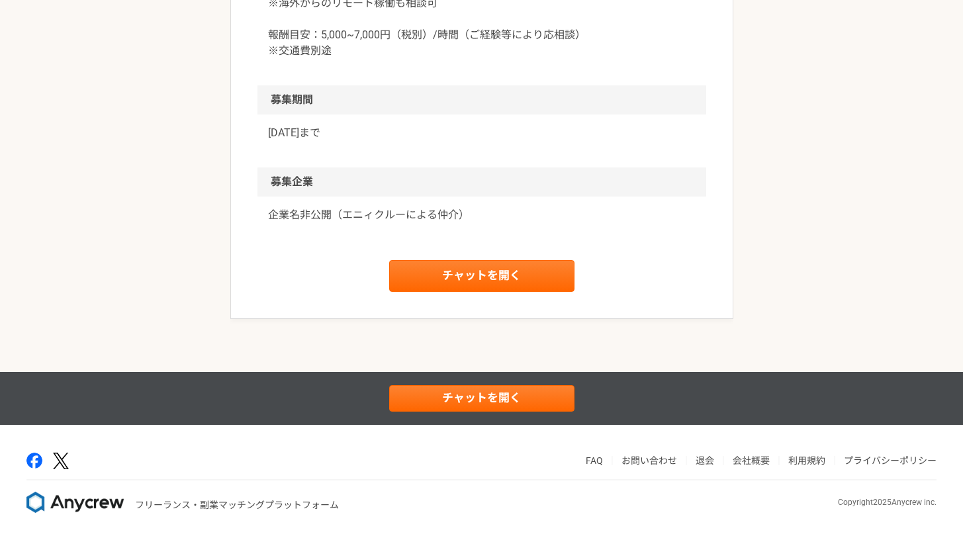
scroll to position [1808, 0]
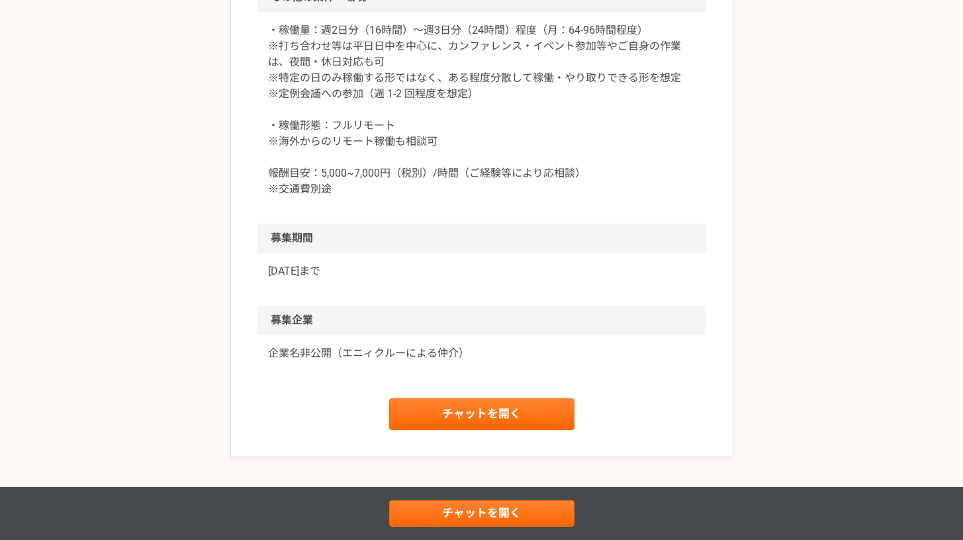
click at [357, 124] on p "・稼働量：週2日分（16時間）〜週3日分（24時間）程度（月：64-96時間程度） ※打ち合わせ等は平日日中を中心に、カンファレンス・イベント参加等やご自身の…" at bounding box center [481, 109] width 427 height 175
drag, startPoint x: 281, startPoint y: 126, endPoint x: 578, endPoint y: 123, distance: 297.7
click at [578, 123] on p "・稼働量：週2日分（16時間）〜週3日分（24時間）程度（月：64-96時間程度） ※打ち合わせ等は平日日中を中心に、カンファレンス・イベント参加等やご自身の…" at bounding box center [481, 109] width 427 height 175
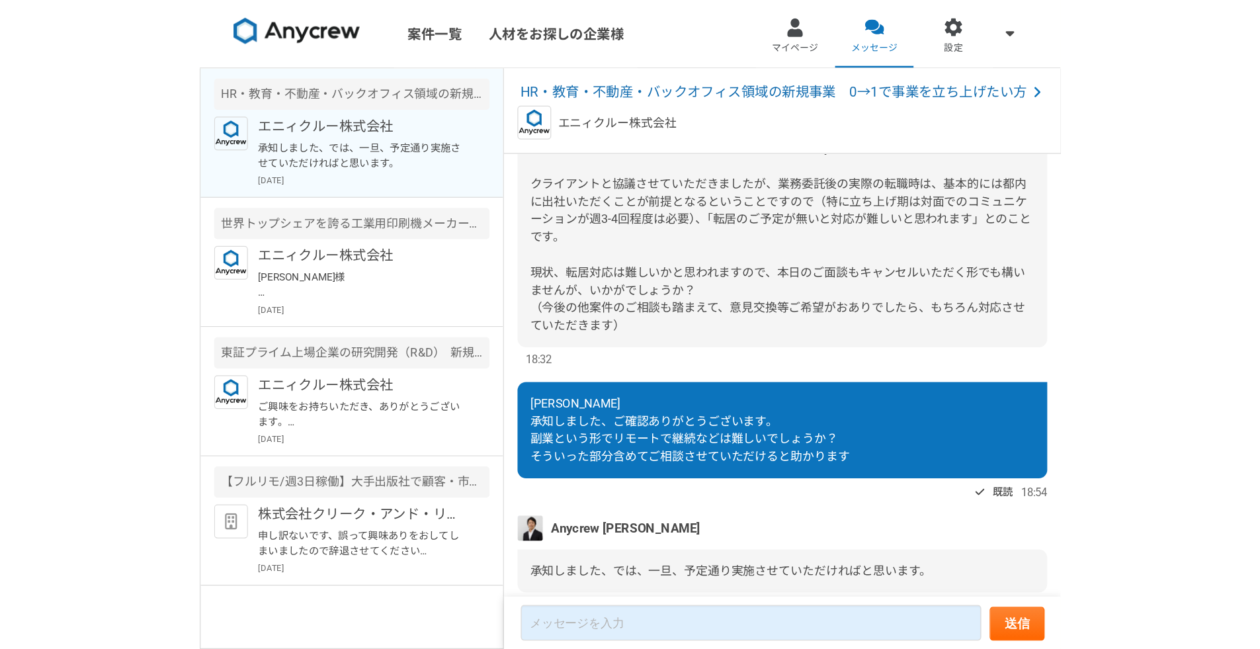
scroll to position [1375, 0]
